Goal: Information Seeking & Learning: Check status

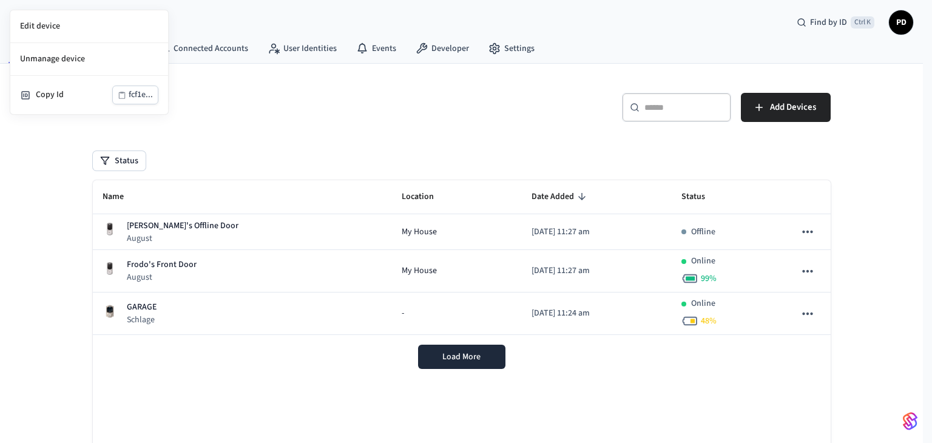
click at [361, 38] on div at bounding box center [466, 221] width 932 height 443
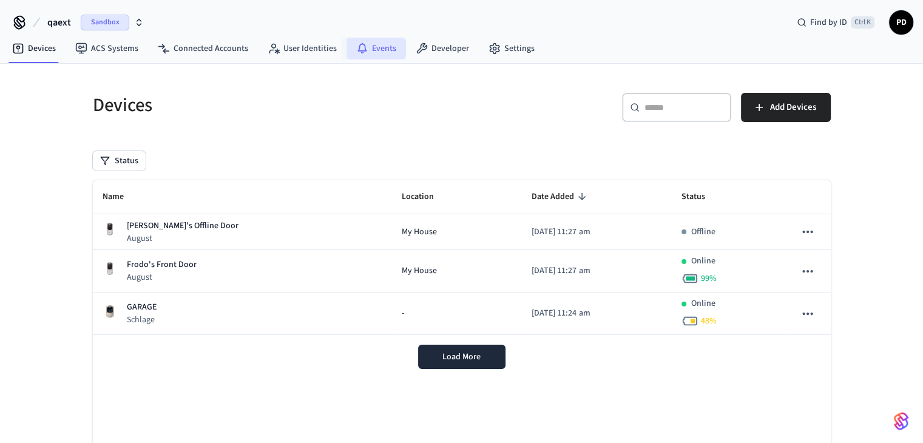
click at [368, 46] on link "Events" at bounding box center [376, 49] width 59 height 22
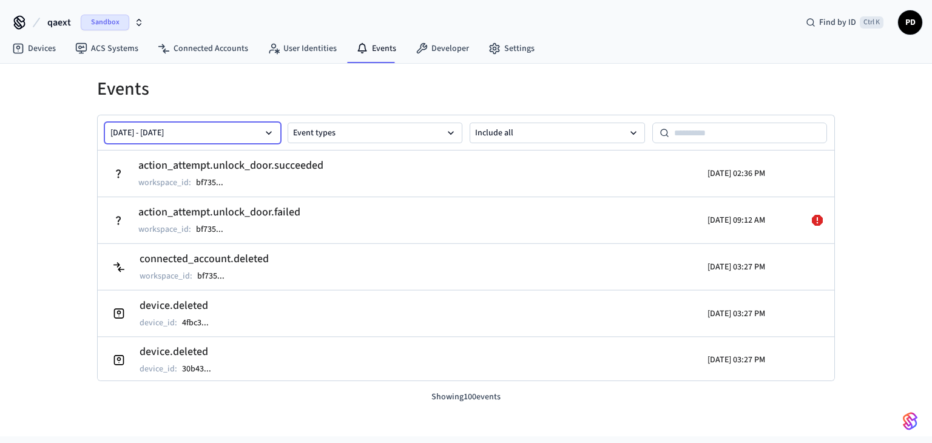
click at [265, 139] on button "[DATE] - [DATE]" at bounding box center [192, 133] width 175 height 21
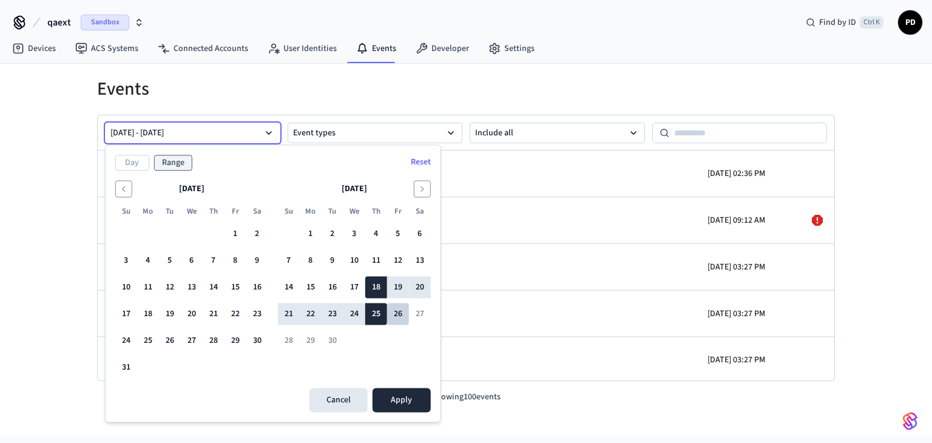
click at [401, 316] on button "26" at bounding box center [398, 314] width 22 height 22
click at [404, 408] on button "Apply" at bounding box center [402, 400] width 58 height 24
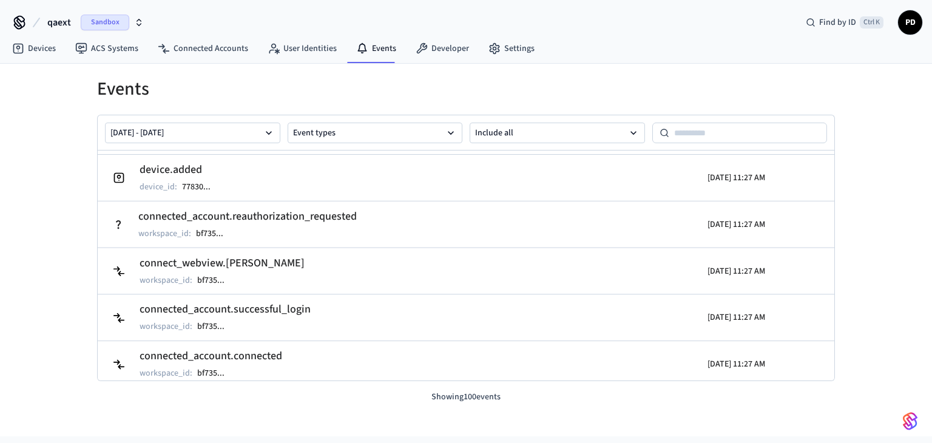
scroll to position [368, 0]
click at [247, 123] on button "[DATE] - [DATE]" at bounding box center [192, 133] width 175 height 21
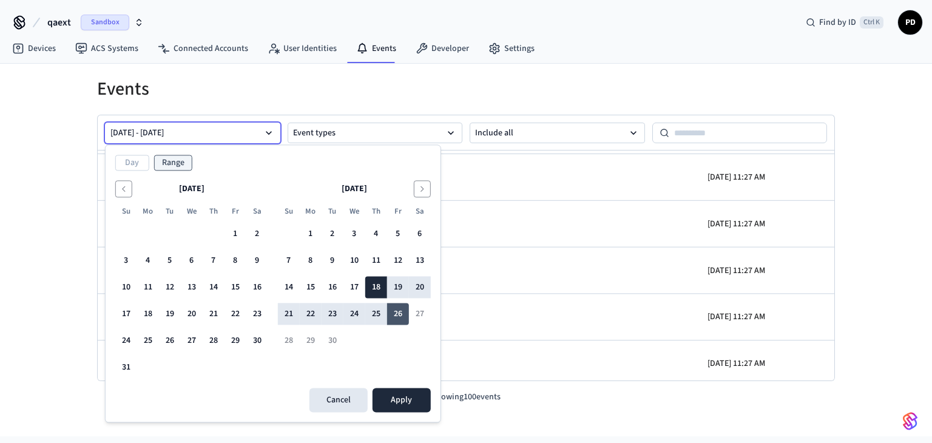
click at [401, 306] on button "26" at bounding box center [398, 314] width 22 height 22
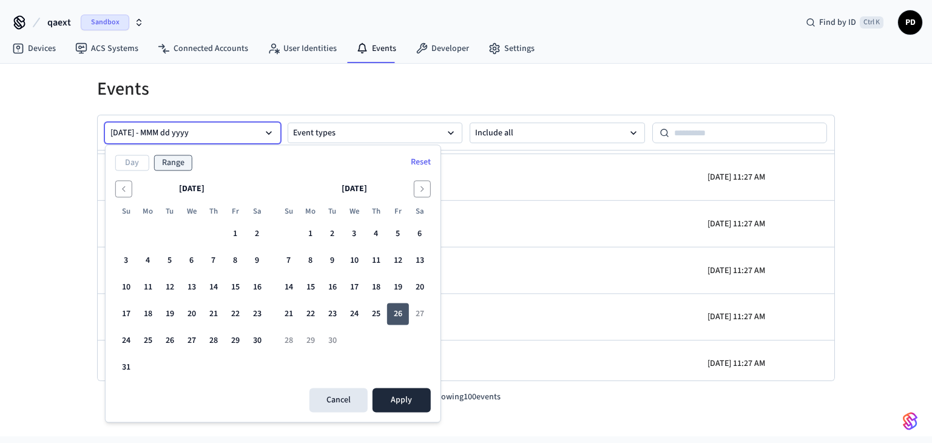
click at [398, 314] on button "26" at bounding box center [398, 314] width 22 height 22
click at [401, 396] on button "Apply" at bounding box center [402, 400] width 58 height 24
click at [393, 314] on button "26" at bounding box center [398, 314] width 22 height 22
click at [402, 314] on button "26" at bounding box center [398, 314] width 22 height 22
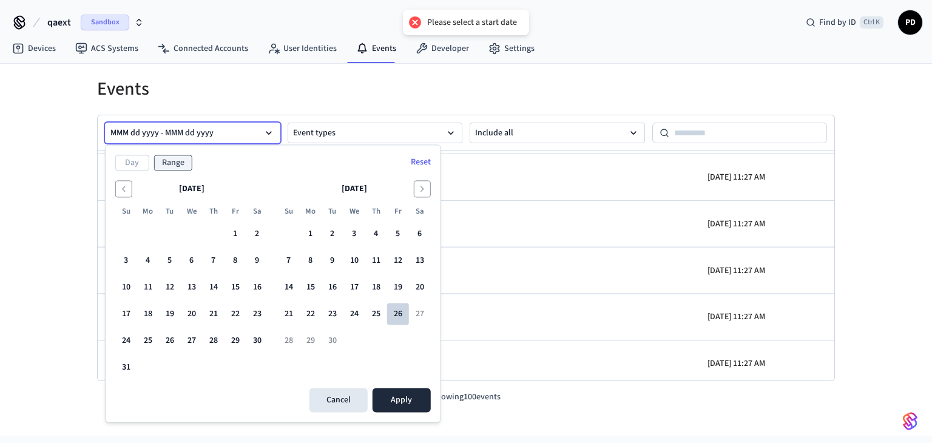
click at [402, 314] on button "26" at bounding box center [398, 314] width 22 height 22
click at [382, 314] on button "25" at bounding box center [376, 314] width 22 height 22
click at [401, 314] on button "26" at bounding box center [398, 314] width 22 height 22
click at [398, 411] on button "Apply" at bounding box center [402, 400] width 58 height 24
click at [393, 396] on button "Apply" at bounding box center [402, 400] width 58 height 24
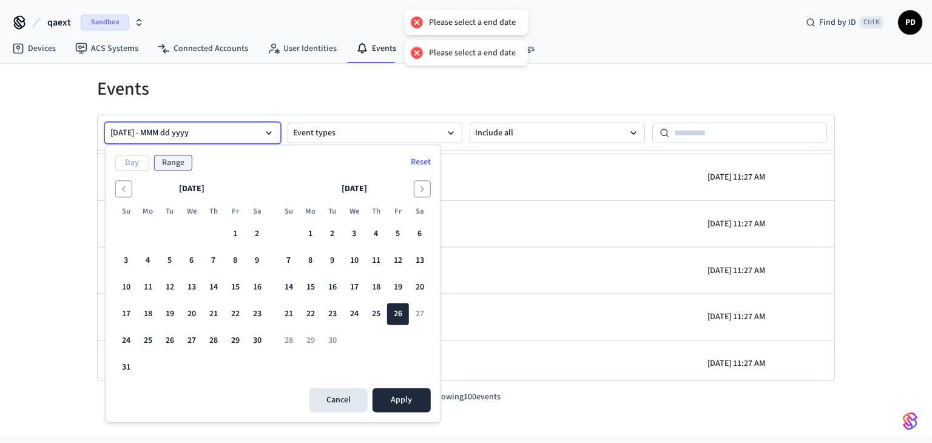
click at [171, 137] on button "[DATE] - MMM dd yyyy" at bounding box center [192, 133] width 175 height 21
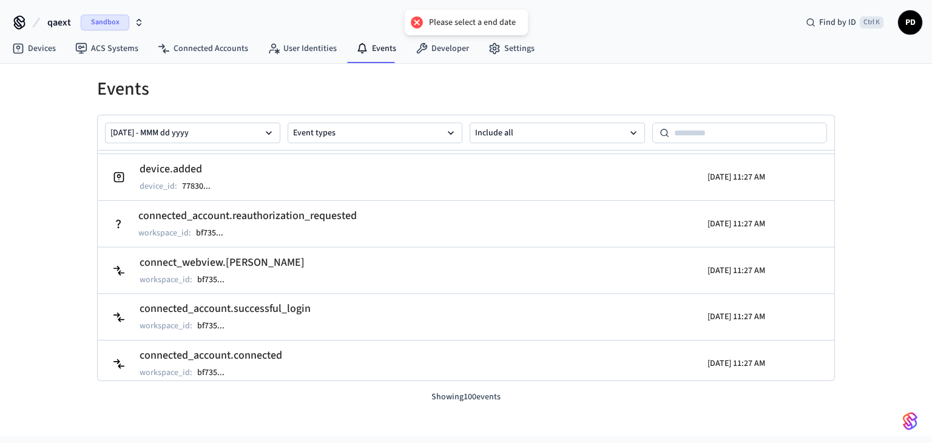
click at [215, 143] on div "[DATE] - MMM dd yyyy Event types Include all" at bounding box center [466, 132] width 737 height 35
click at [214, 134] on button "[DATE] - MMM dd yyyy" at bounding box center [192, 133] width 175 height 21
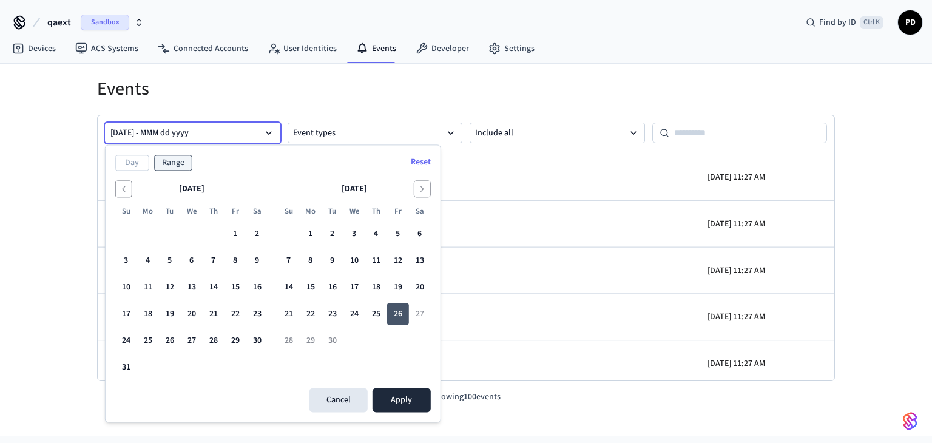
click at [402, 316] on button "26" at bounding box center [398, 314] width 22 height 22
click at [353, 303] on button "24" at bounding box center [354, 314] width 22 height 22
click at [408, 308] on button "26" at bounding box center [398, 314] width 22 height 22
click at [417, 404] on button "Apply" at bounding box center [402, 400] width 58 height 24
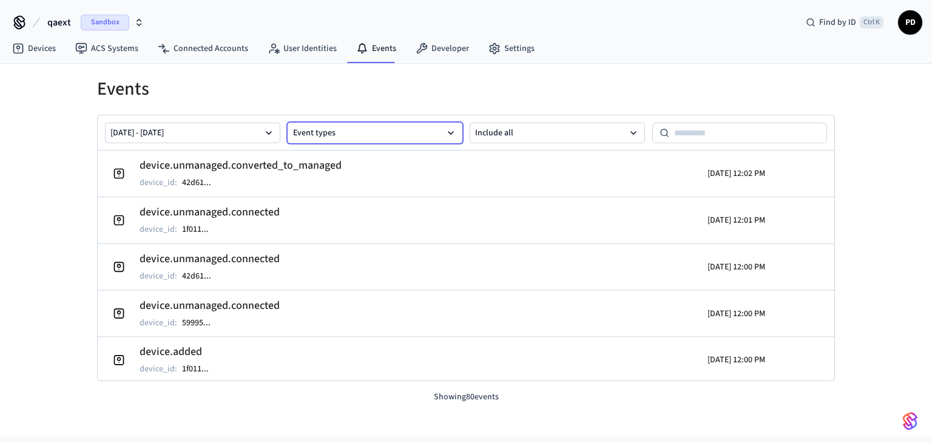
click at [361, 124] on button "Event types" at bounding box center [375, 133] width 175 height 21
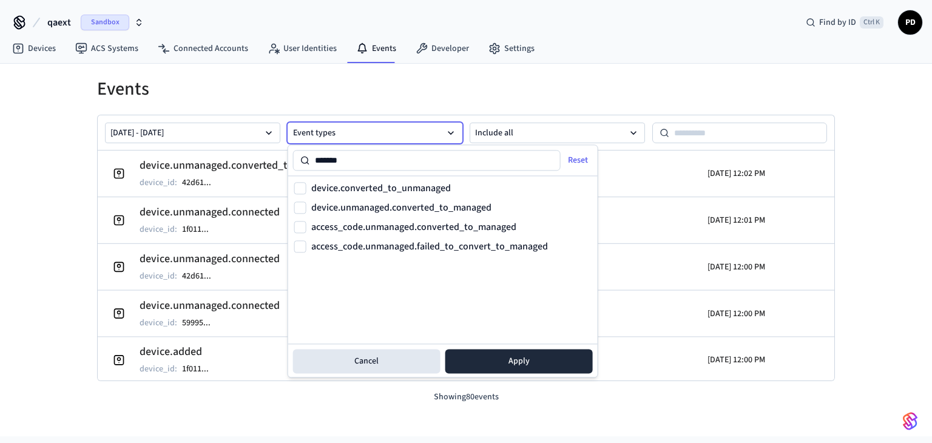
type input "*******"
click at [393, 208] on label "device.unmanaged.converted_to_managed" at bounding box center [401, 208] width 180 height 10
click at [306, 208] on button "device.unmanaged.converted_to_managed" at bounding box center [300, 207] width 12 height 12
click at [507, 365] on button "Apply" at bounding box center [518, 361] width 147 height 24
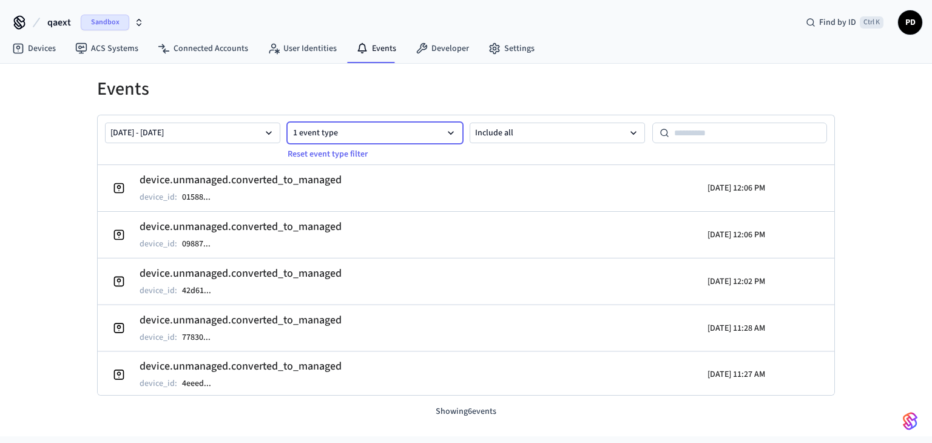
click at [325, 135] on button "1 event type" at bounding box center [375, 133] width 175 height 21
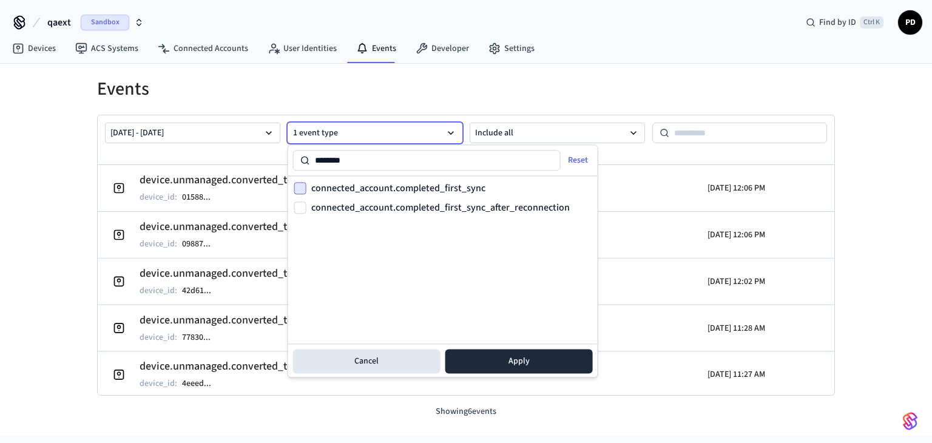
type input "********"
click at [297, 190] on button "connected_account.completed_first_sync" at bounding box center [300, 188] width 12 height 12
click at [299, 206] on button "connected_account.completed_first_sync_after_reconnection" at bounding box center [300, 207] width 12 height 12
click at [513, 368] on button "Apply" at bounding box center [518, 361] width 147 height 24
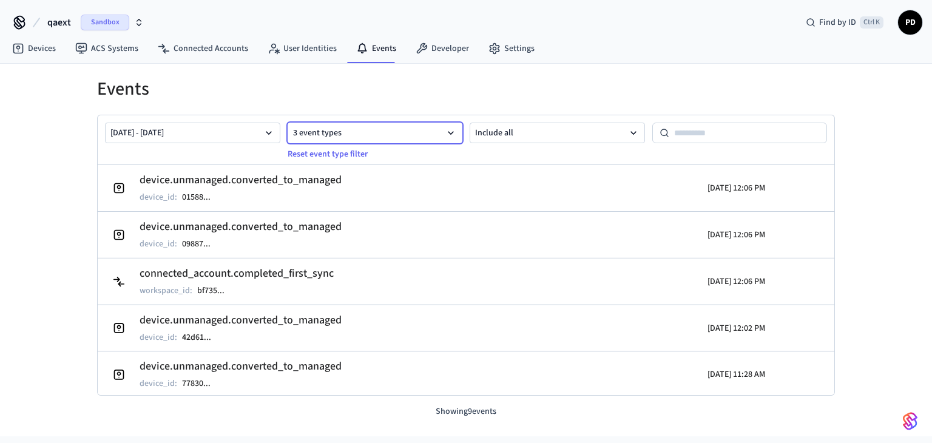
click at [369, 134] on button "3 event types" at bounding box center [375, 133] width 175 height 21
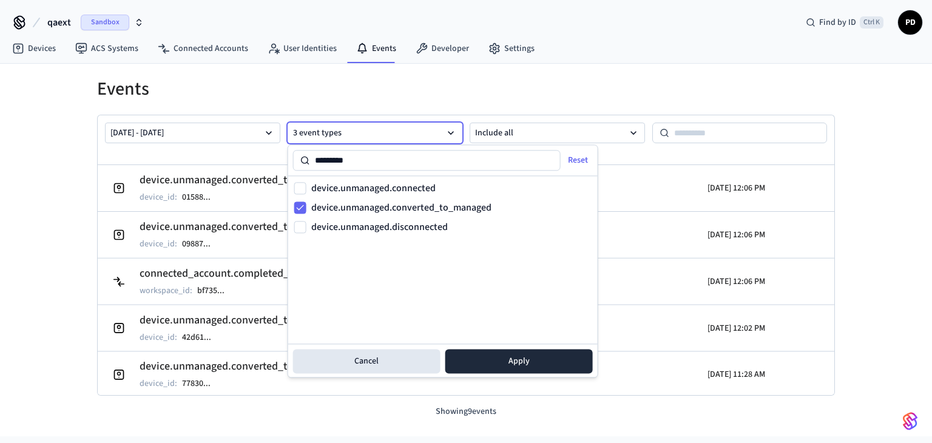
type input "*********"
click at [367, 204] on label "device.unmanaged.converted_to_managed" at bounding box center [401, 208] width 180 height 10
click at [306, 204] on button "device.unmanaged.converted_to_managed" at bounding box center [300, 207] width 12 height 12
click at [505, 357] on button "Apply" at bounding box center [518, 361] width 147 height 24
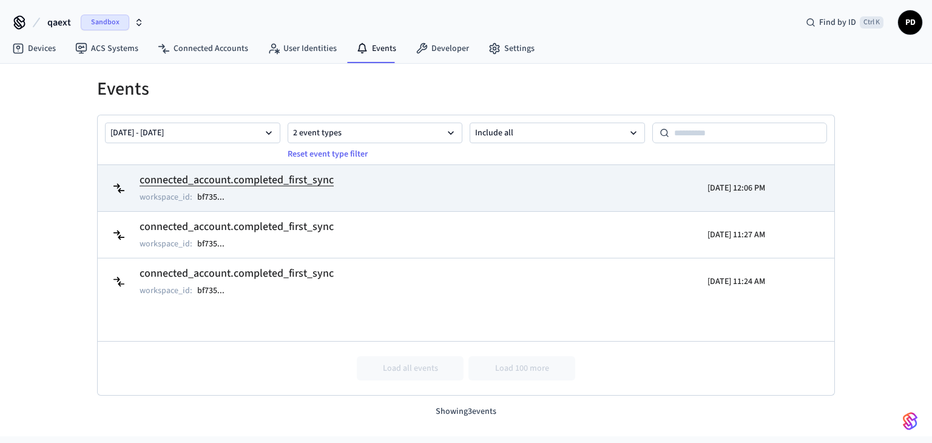
click at [333, 189] on td "connected_account.completed_first_sync workspace_id : bf735 ..." at bounding box center [346, 188] width 478 height 34
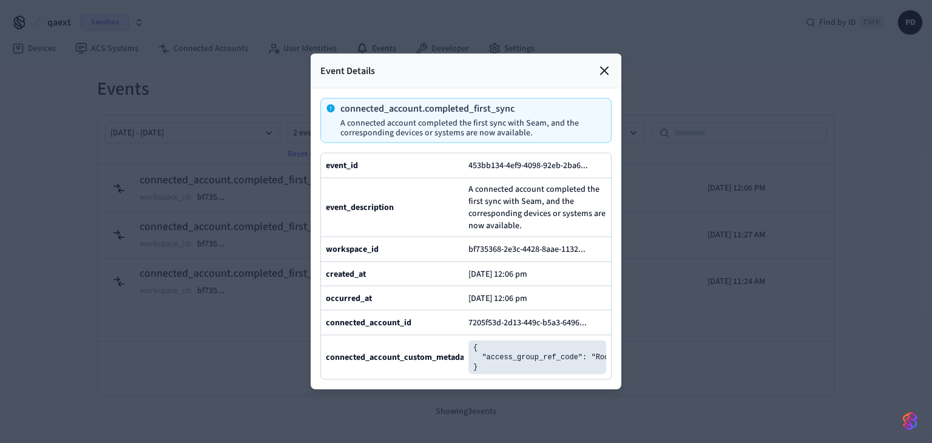
scroll to position [0, 7]
click at [611, 64] on icon at bounding box center [604, 71] width 15 height 15
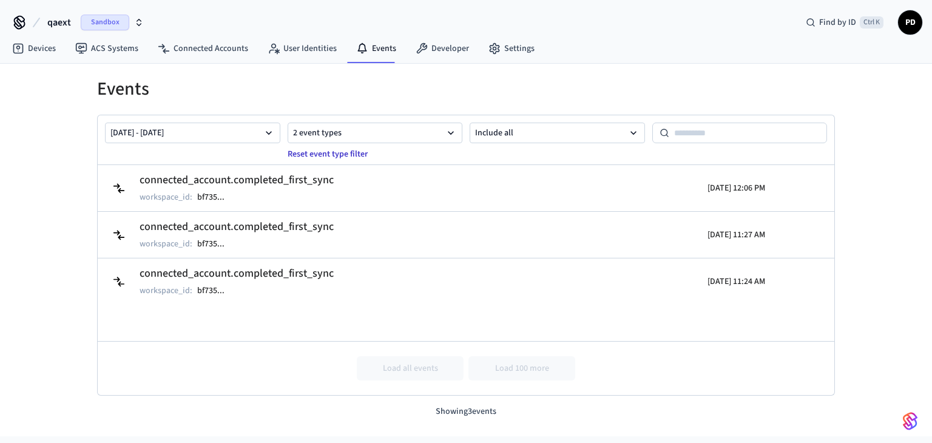
click at [330, 156] on button "Reset event type filter" at bounding box center [327, 153] width 95 height 19
